Goal: Transaction & Acquisition: Purchase product/service

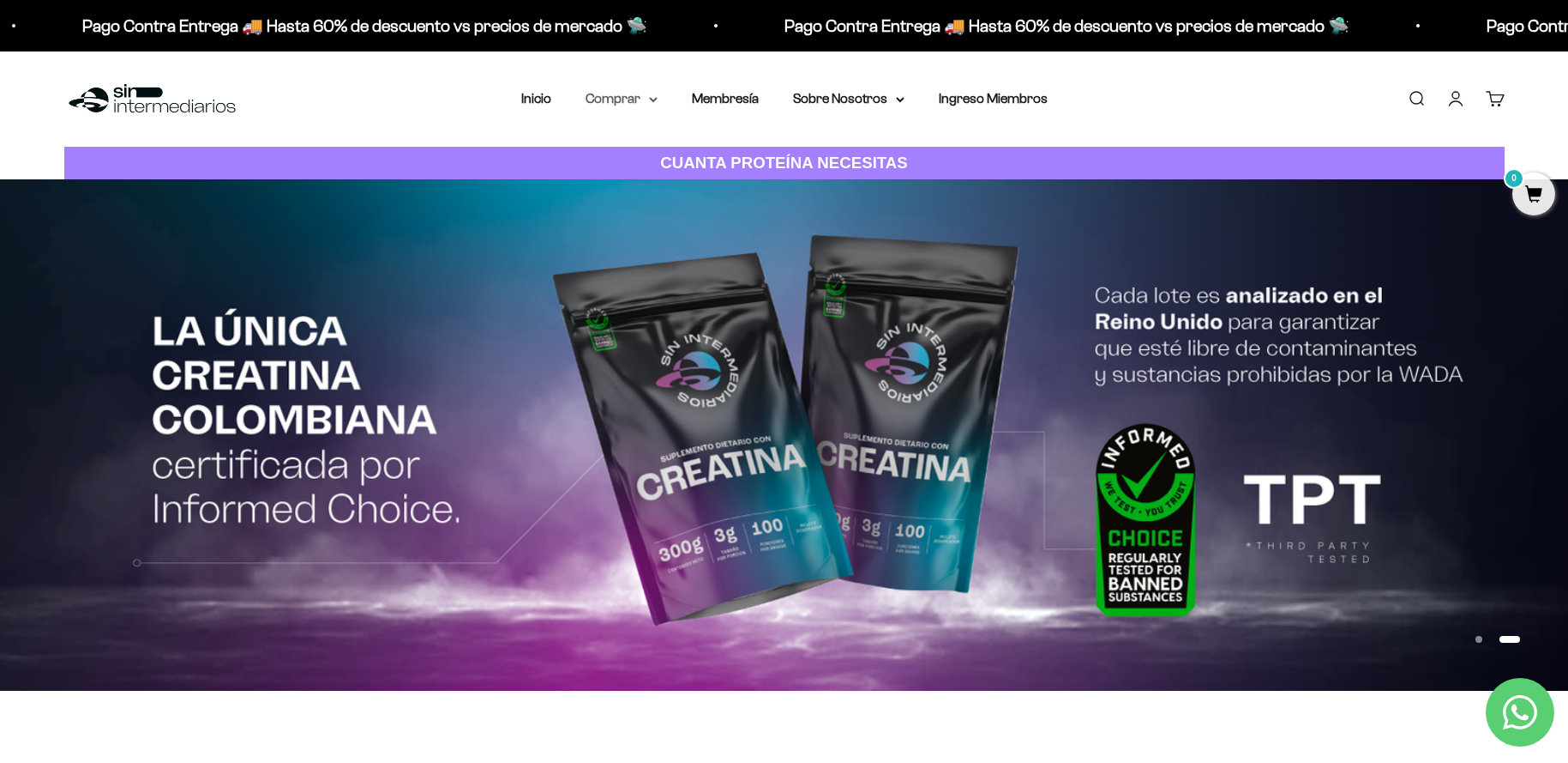
click at [650, 98] on icon at bounding box center [653, 99] width 7 height 4
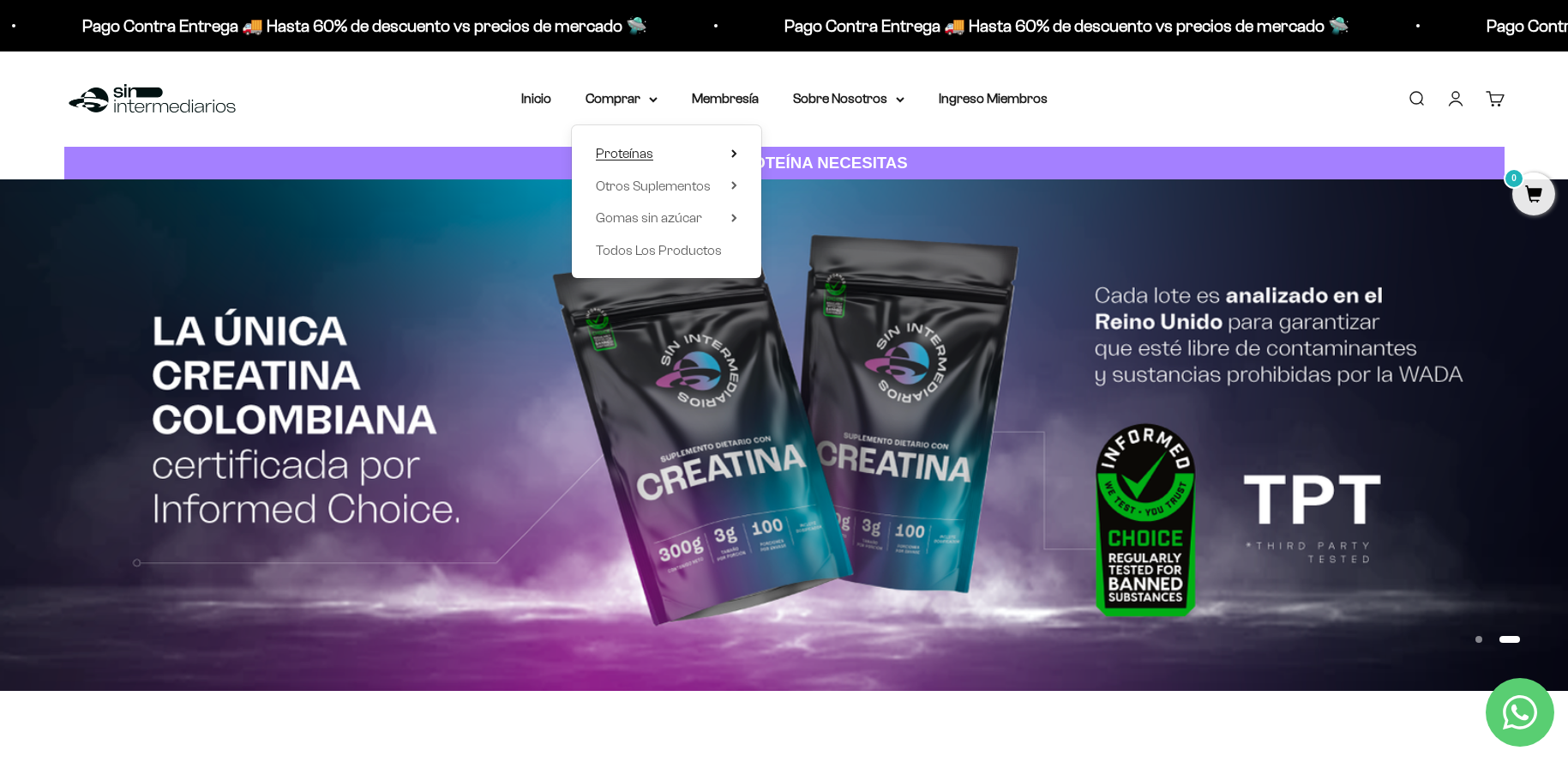
click at [655, 157] on summary "Proteínas" at bounding box center [667, 153] width 141 height 22
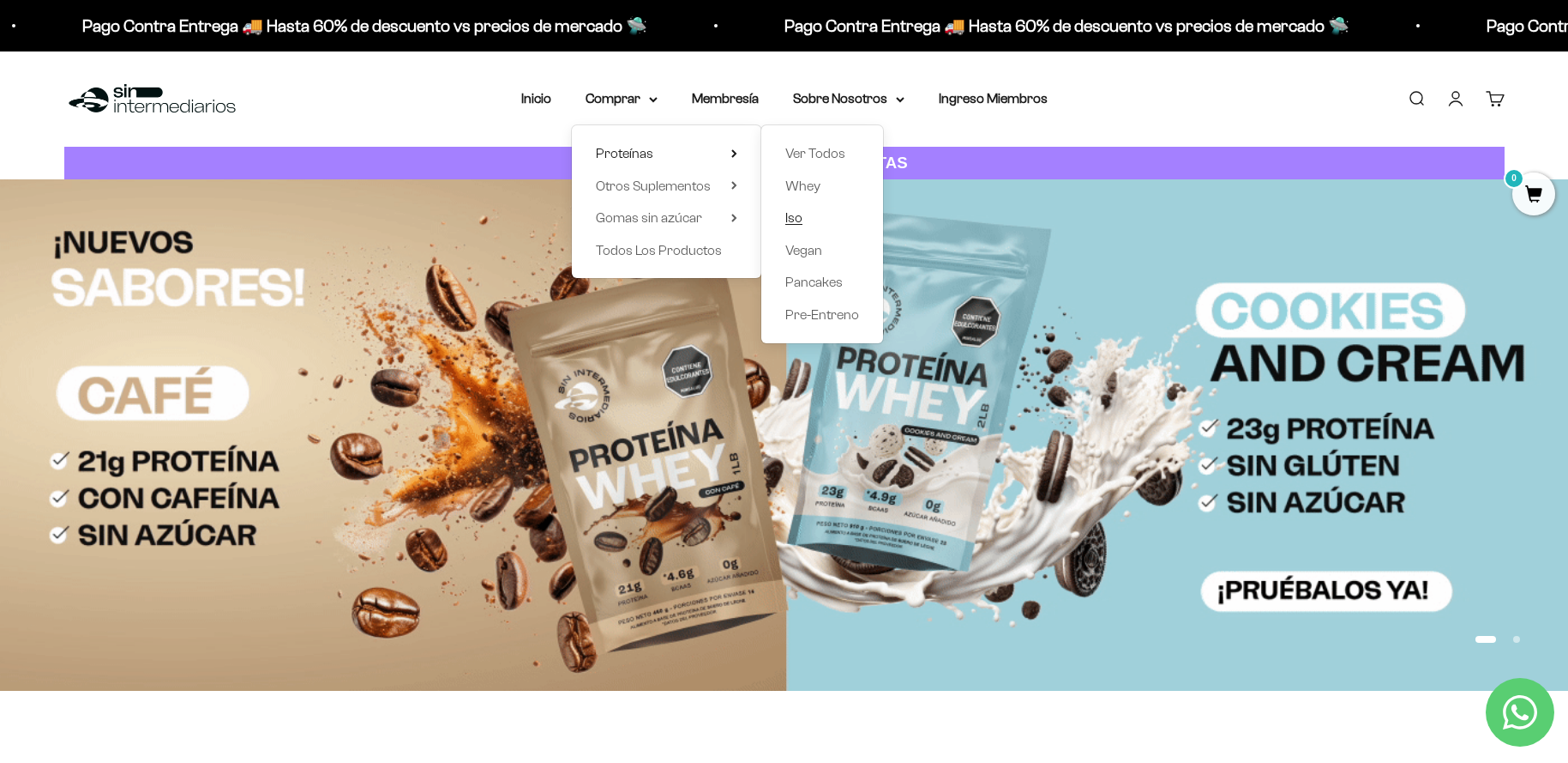
click at [785, 213] on span "Iso" at bounding box center [794, 217] width 17 height 14
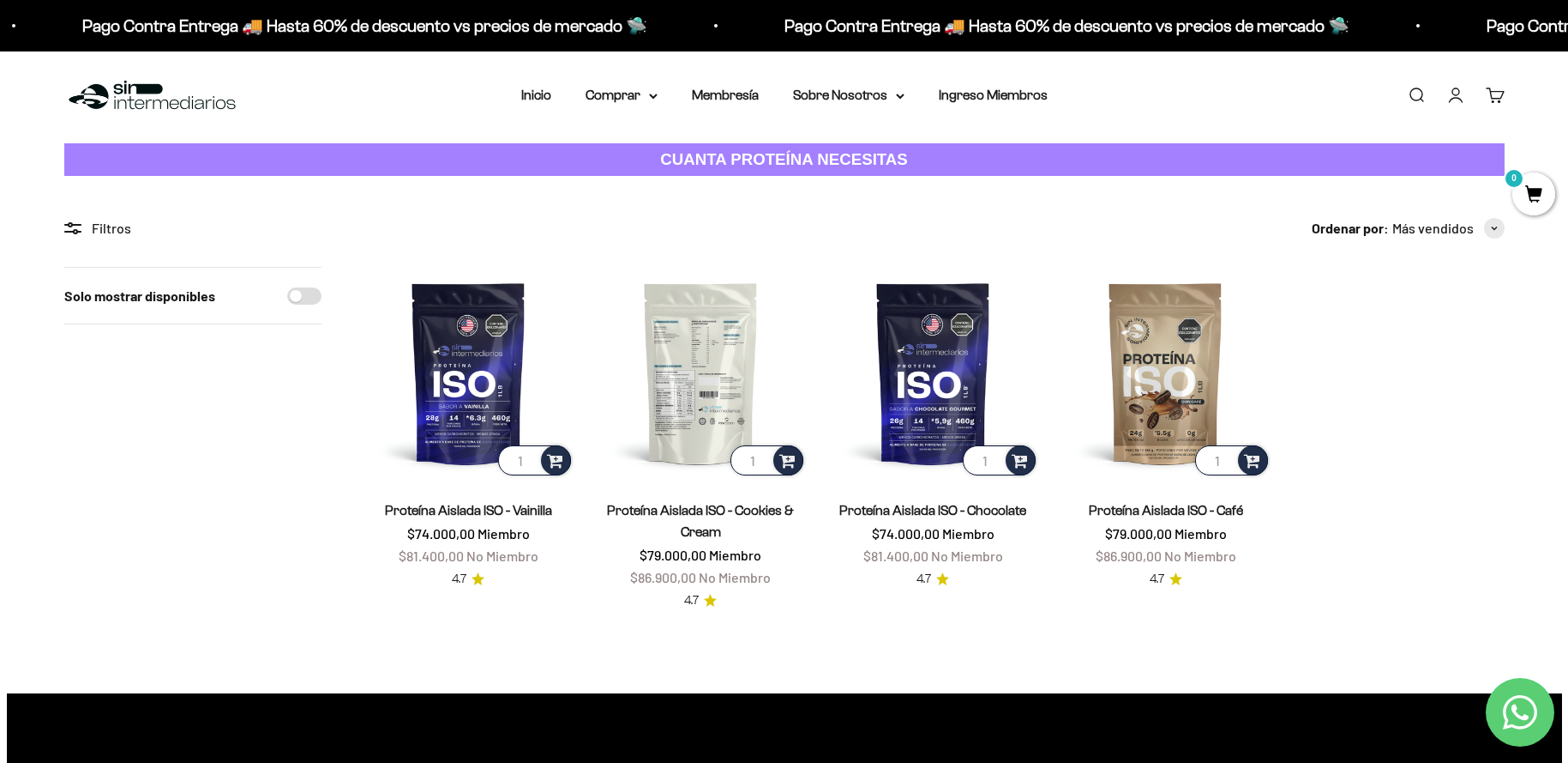
scroll to position [7, 0]
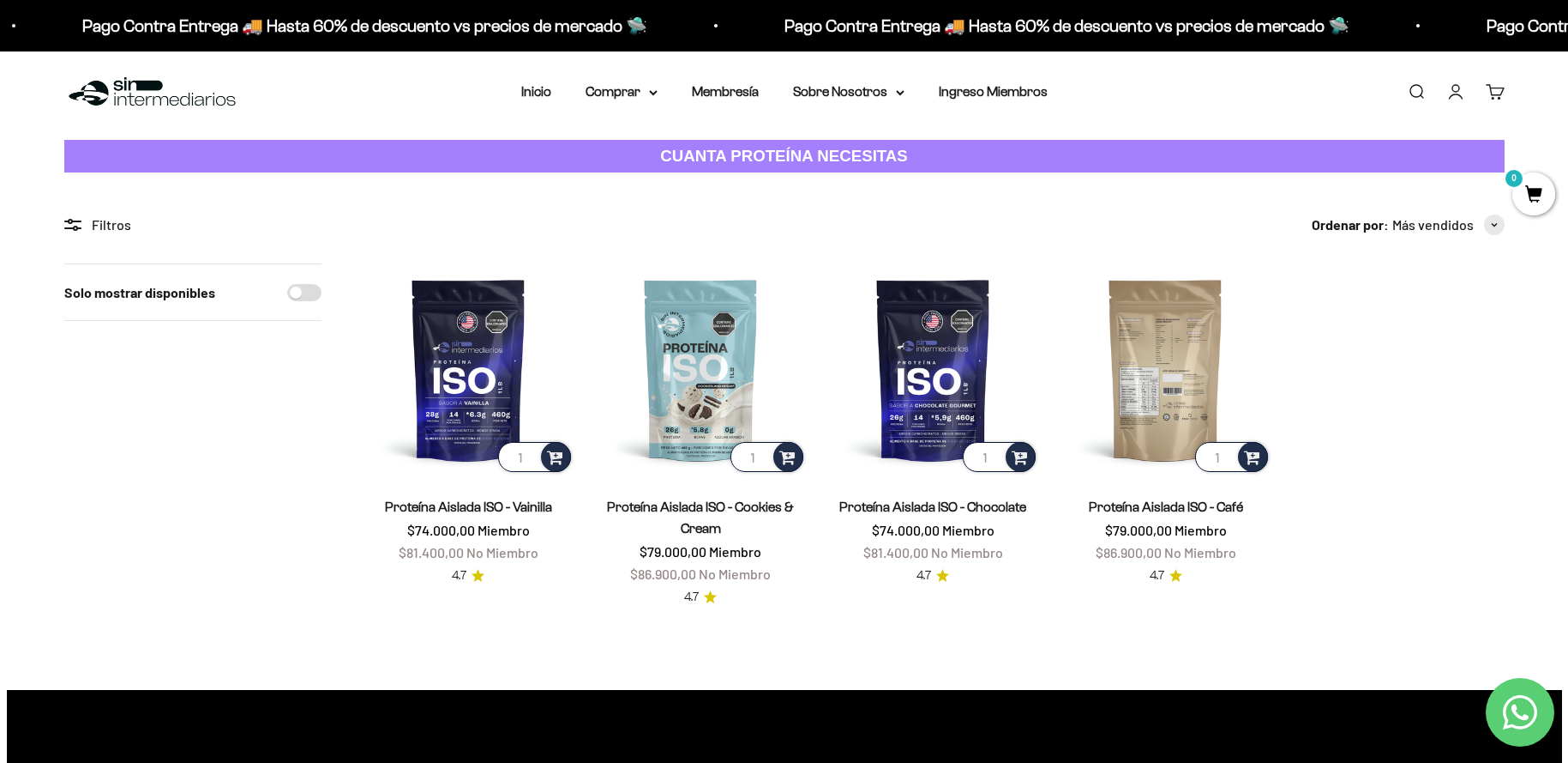
click at [1171, 378] on img at bounding box center [1166, 369] width 212 height 212
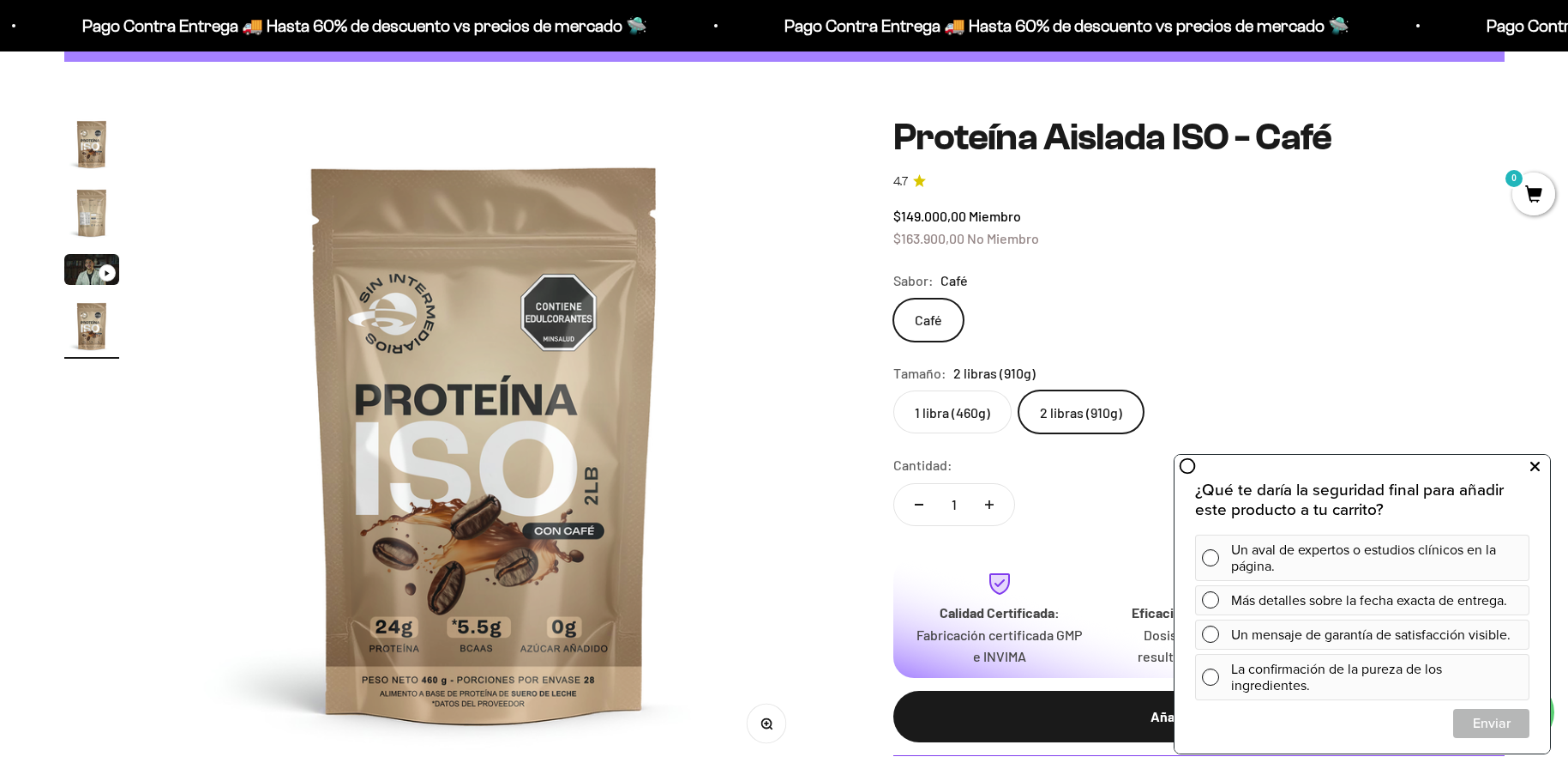
click at [1531, 464] on icon at bounding box center [1535, 466] width 10 height 22
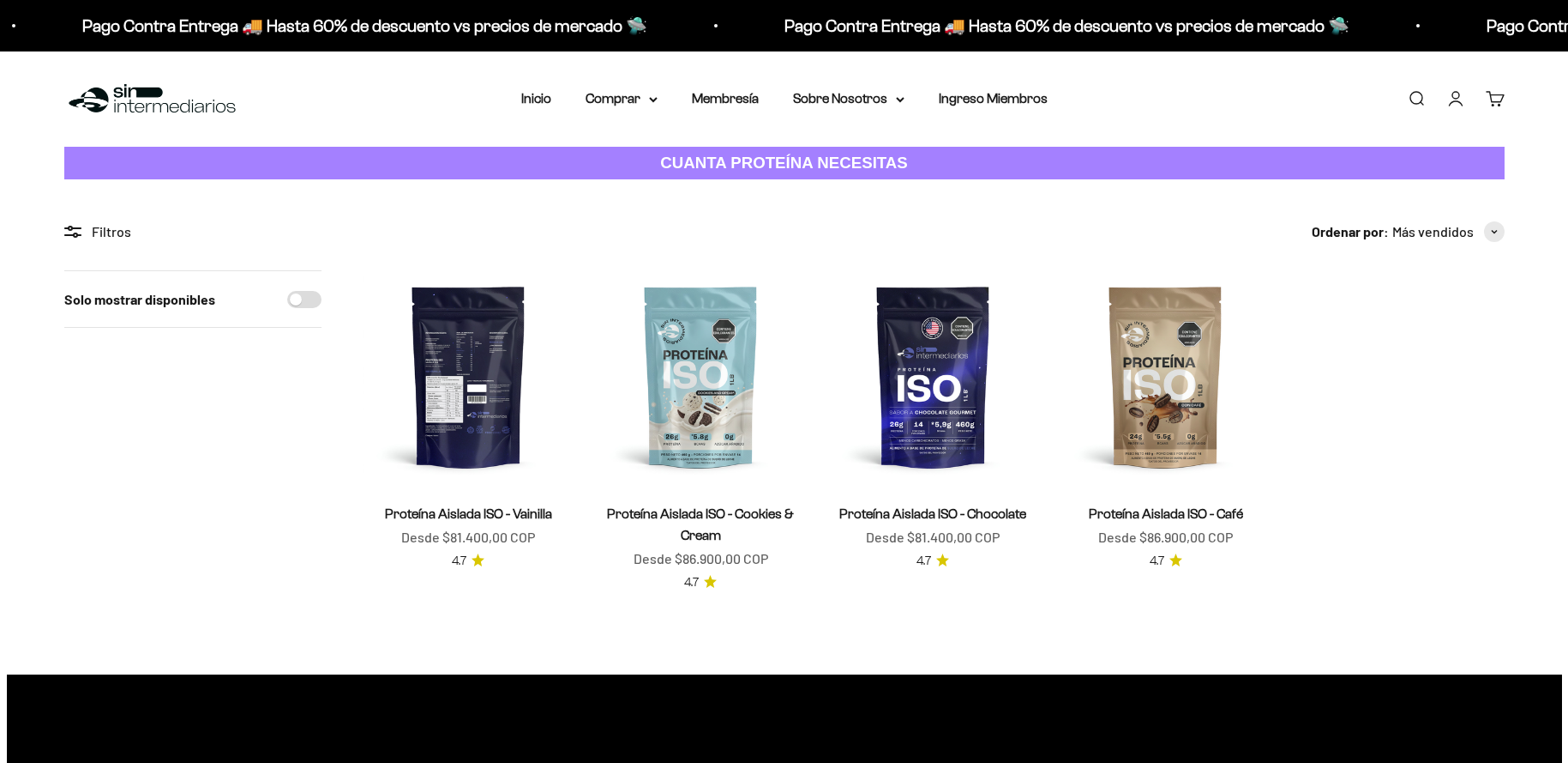
click at [444, 387] on img at bounding box center [468, 377] width 212 height 212
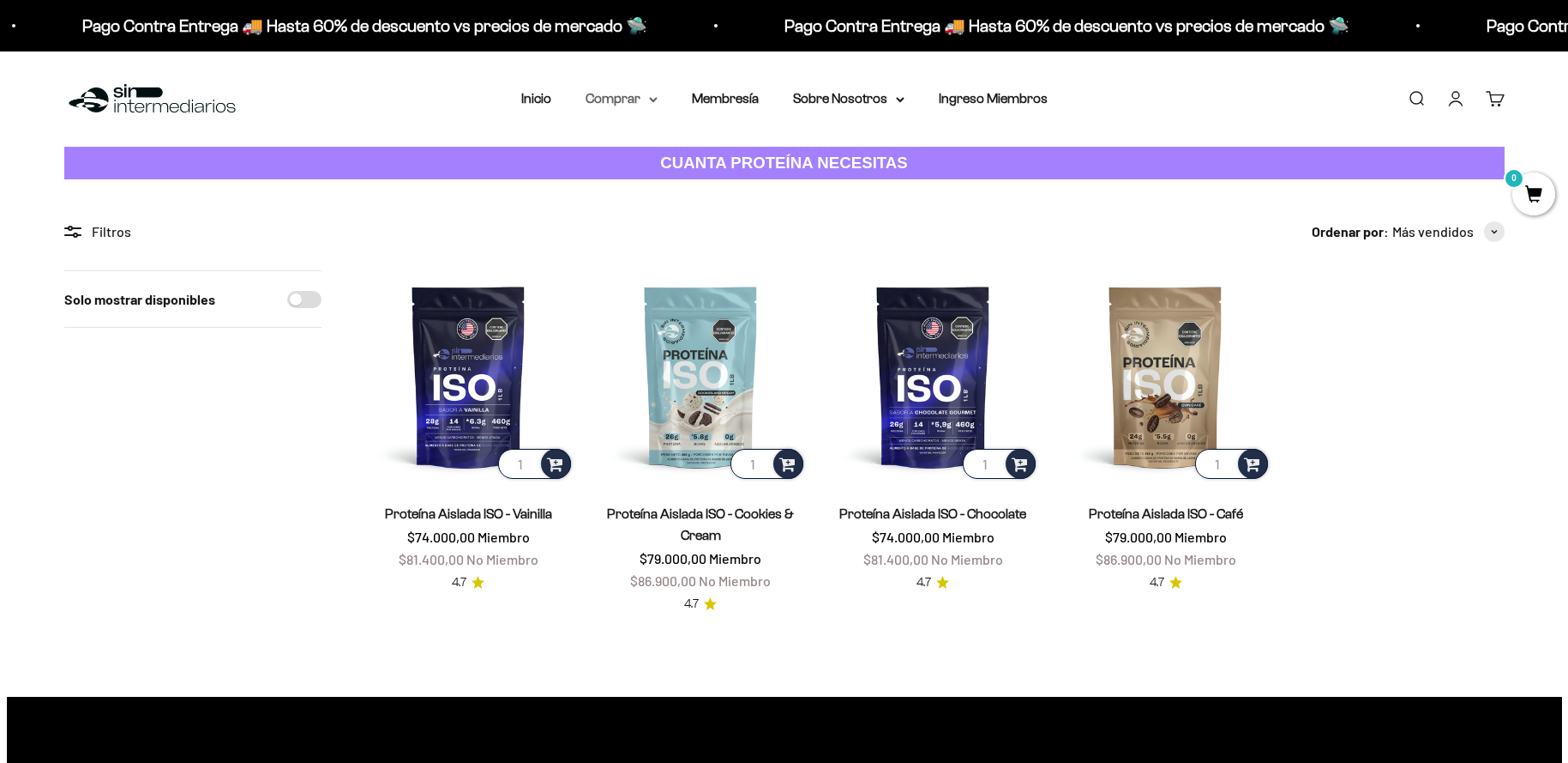
click at [593, 101] on summary "Comprar" at bounding box center [621, 98] width 72 height 22
click at [635, 158] on span "Proteínas" at bounding box center [625, 153] width 57 height 14
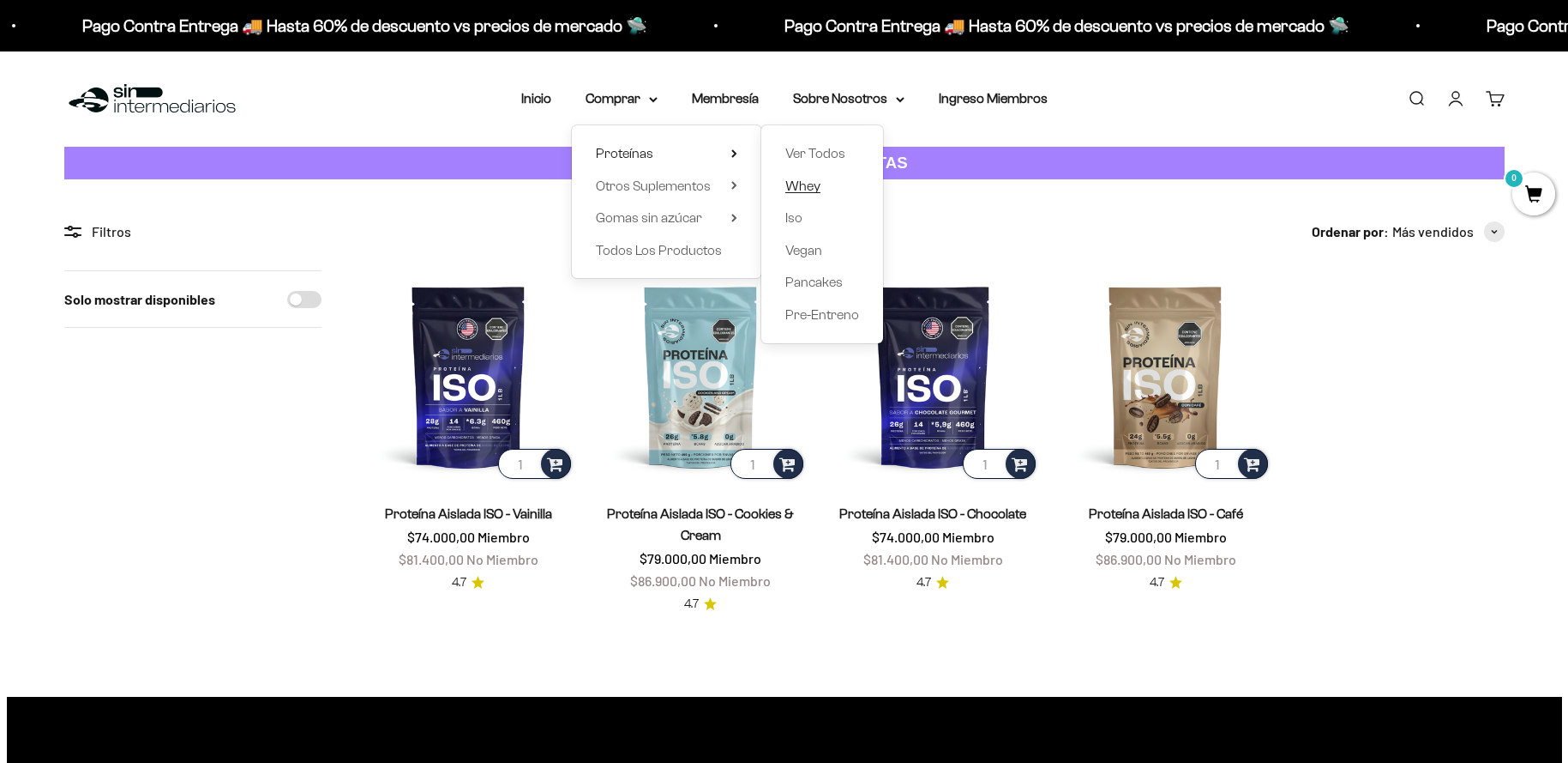
click at [819, 187] on link "Whey" at bounding box center [822, 185] width 74 height 22
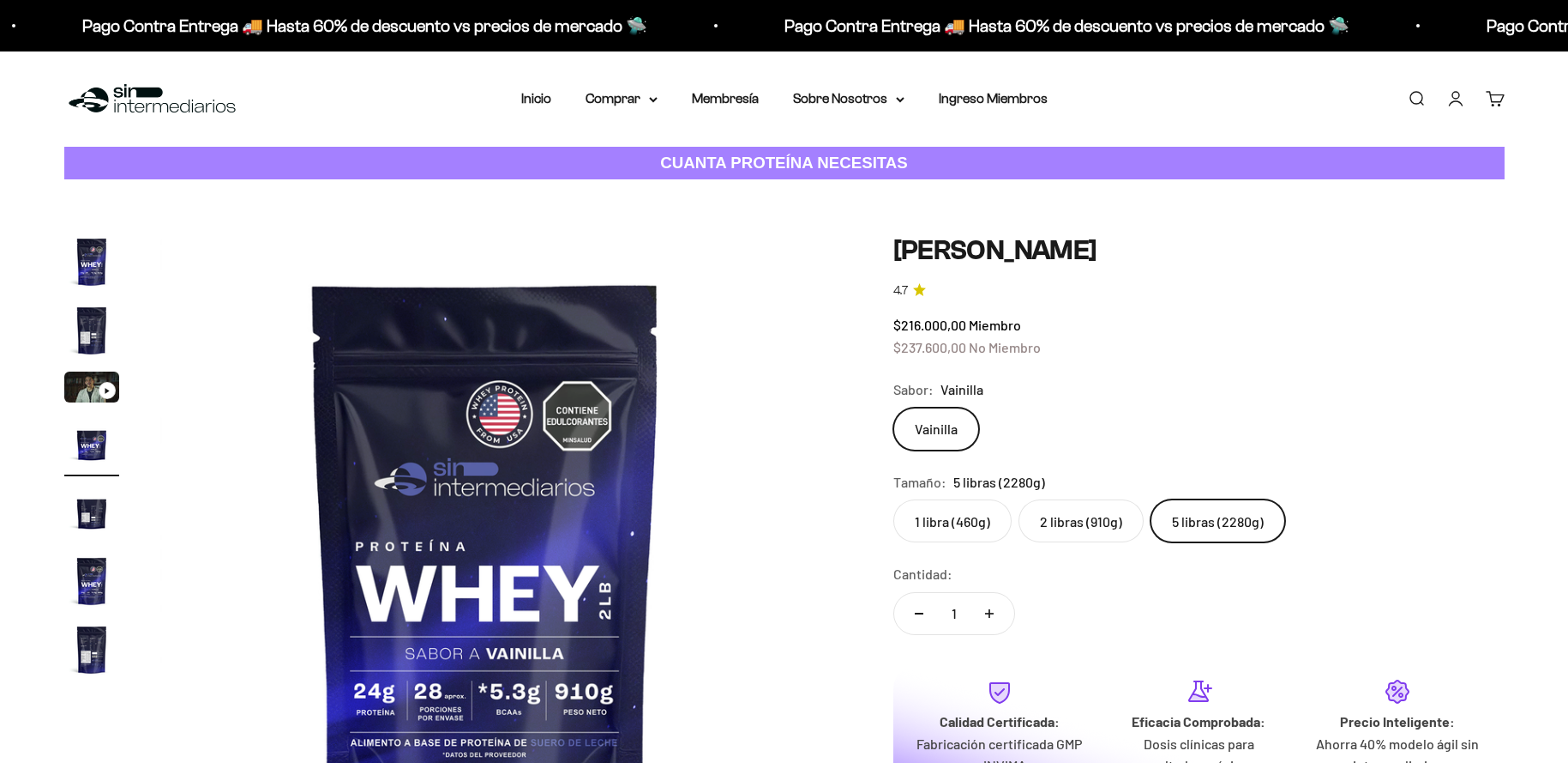
scroll to position [0, 2014]
